Goal: Task Accomplishment & Management: Manage account settings

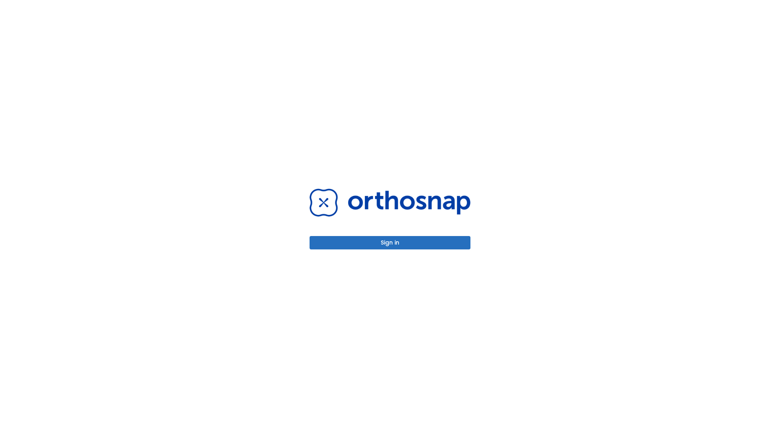
click at [390, 243] on button "Sign in" at bounding box center [389, 242] width 161 height 13
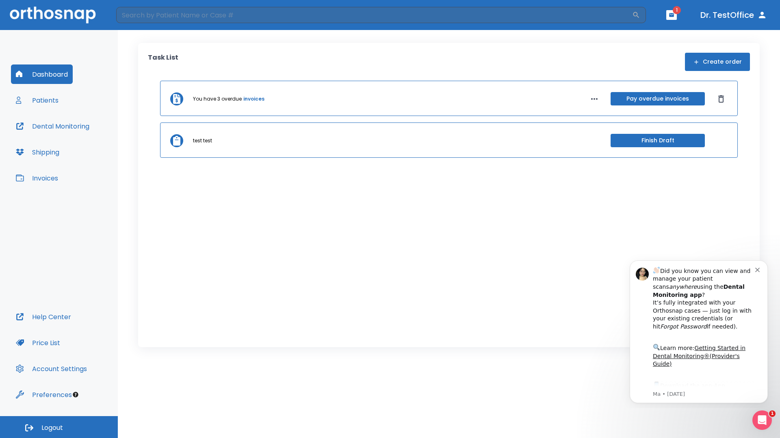
click at [59, 428] on span "Logout" at bounding box center [52, 428] width 22 height 9
